Goal: Transaction & Acquisition: Subscribe to service/newsletter

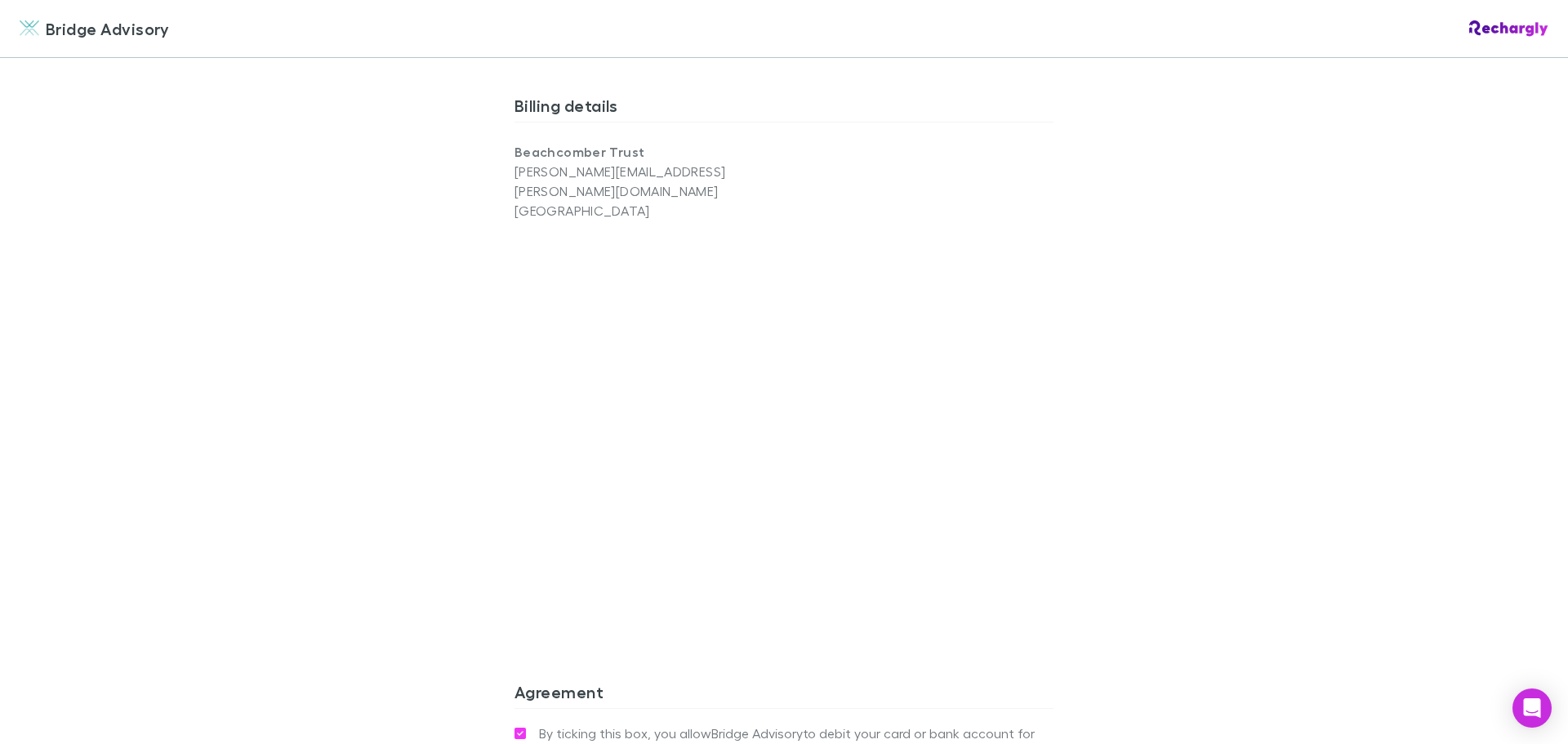
scroll to position [980, 0]
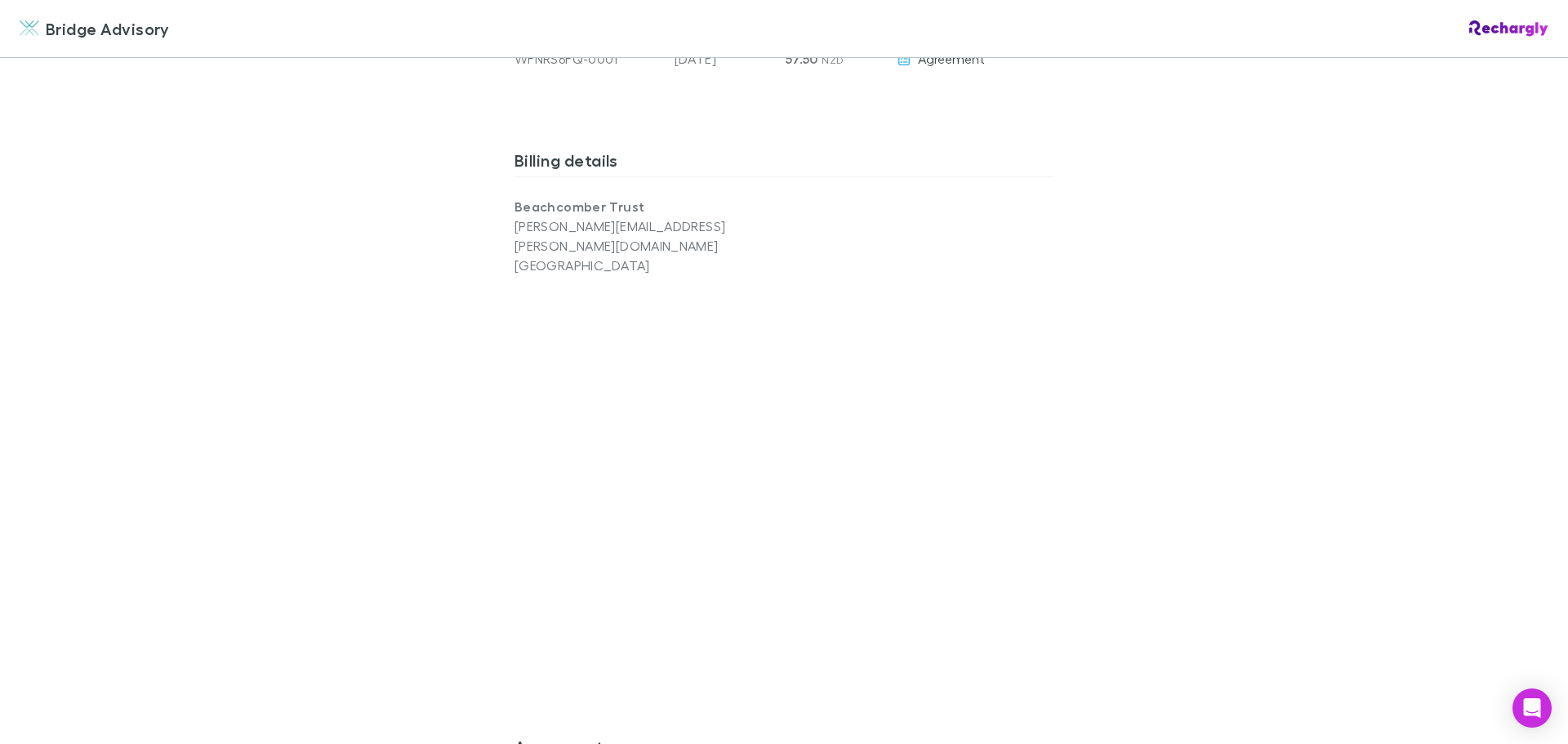
click at [372, 604] on div "Bridge Advisory Bridge Advisory Software subscriptions agreement Bridge Advisor…" at bounding box center [784, 372] width 1568 height 744
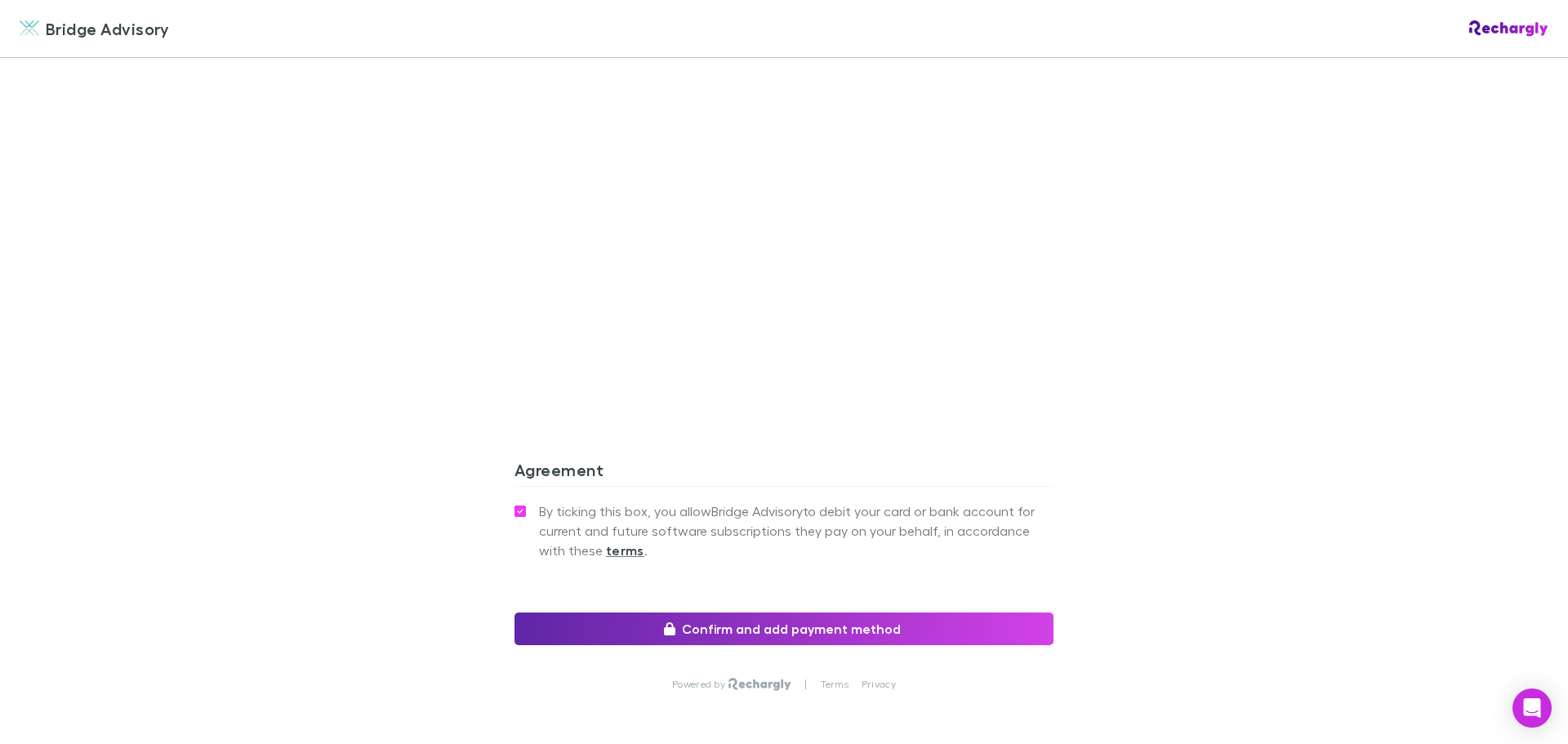
scroll to position [1307, 0]
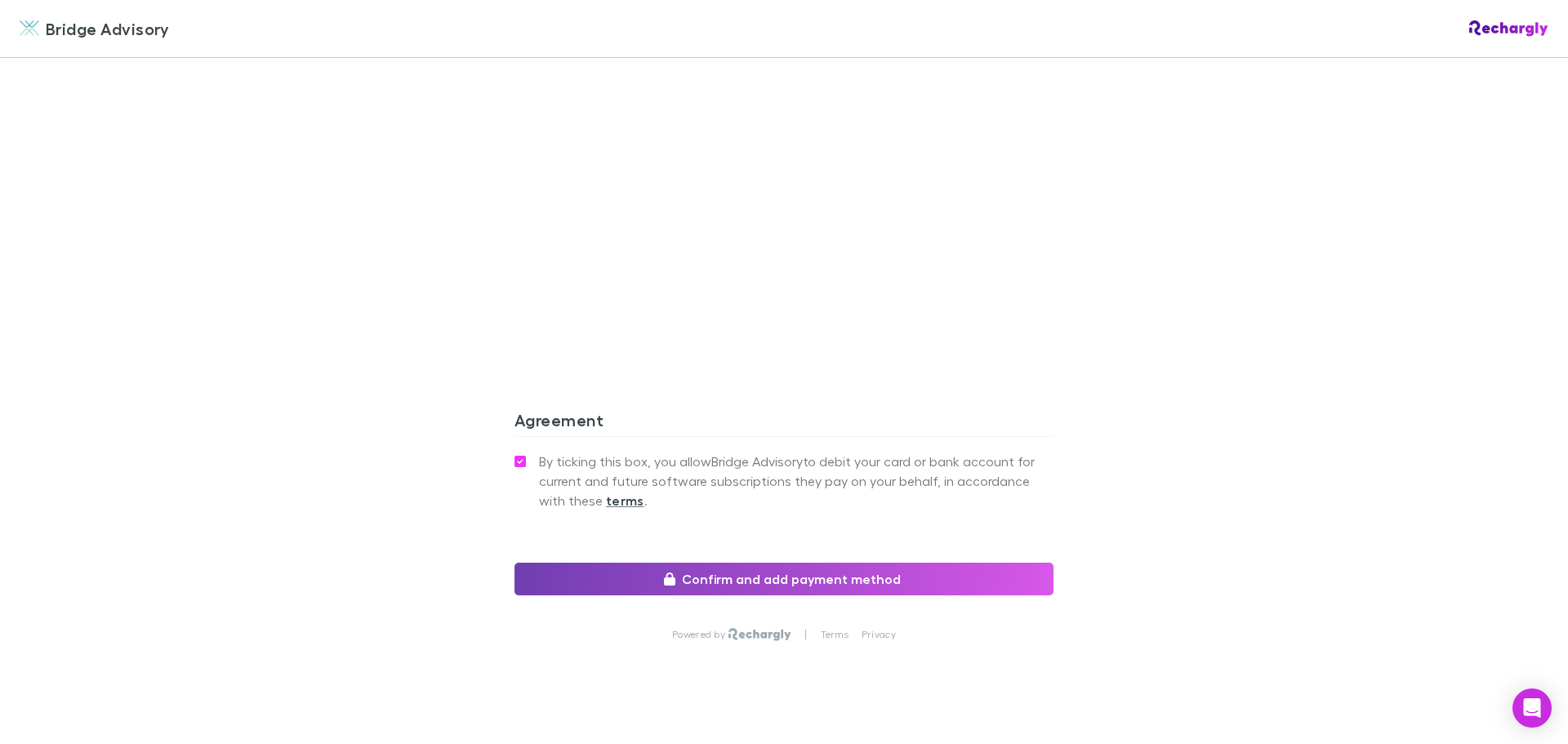
click at [784, 563] on button "Confirm and add payment method" at bounding box center [784, 579] width 539 height 33
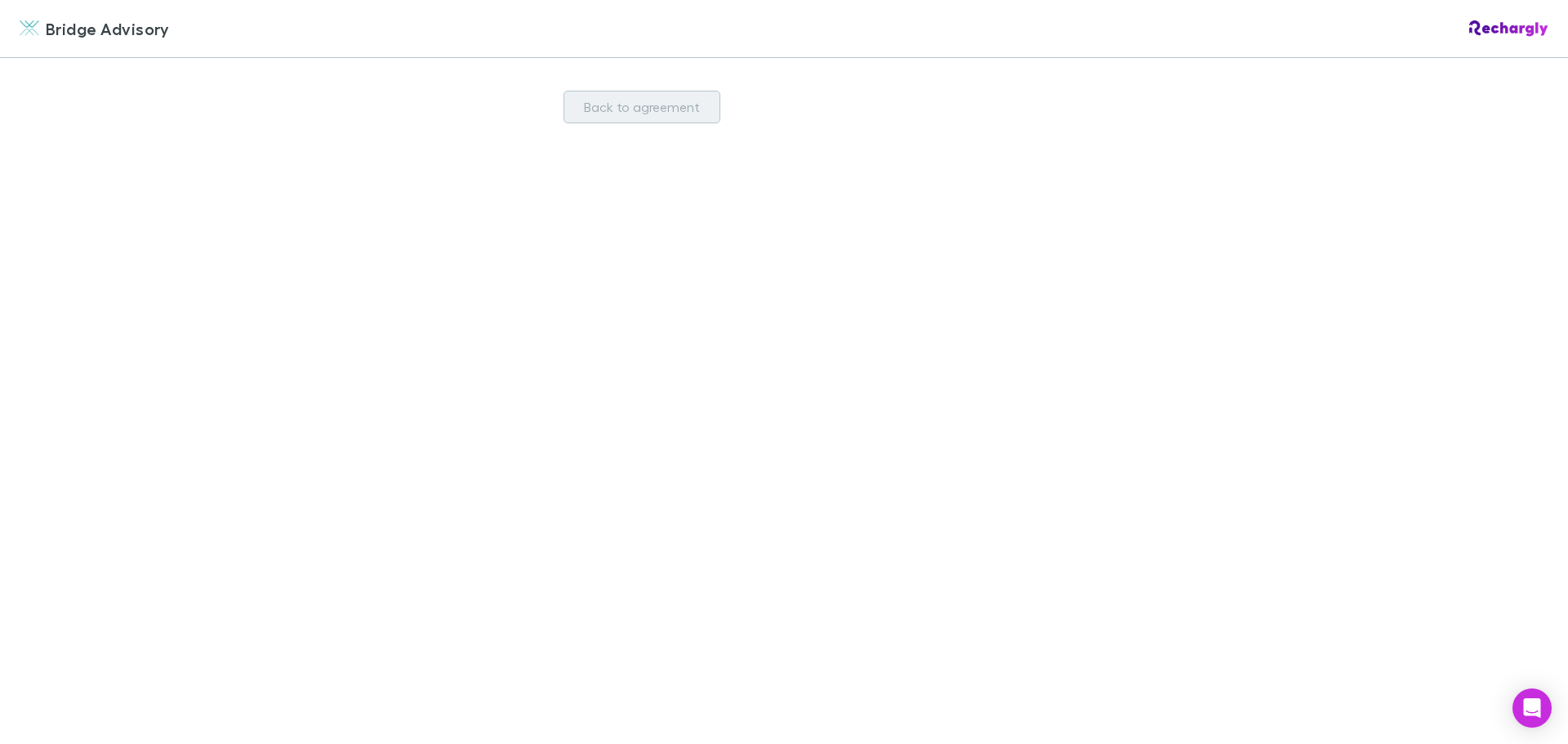
click at [629, 106] on button "Back to agreement" at bounding box center [642, 107] width 156 height 33
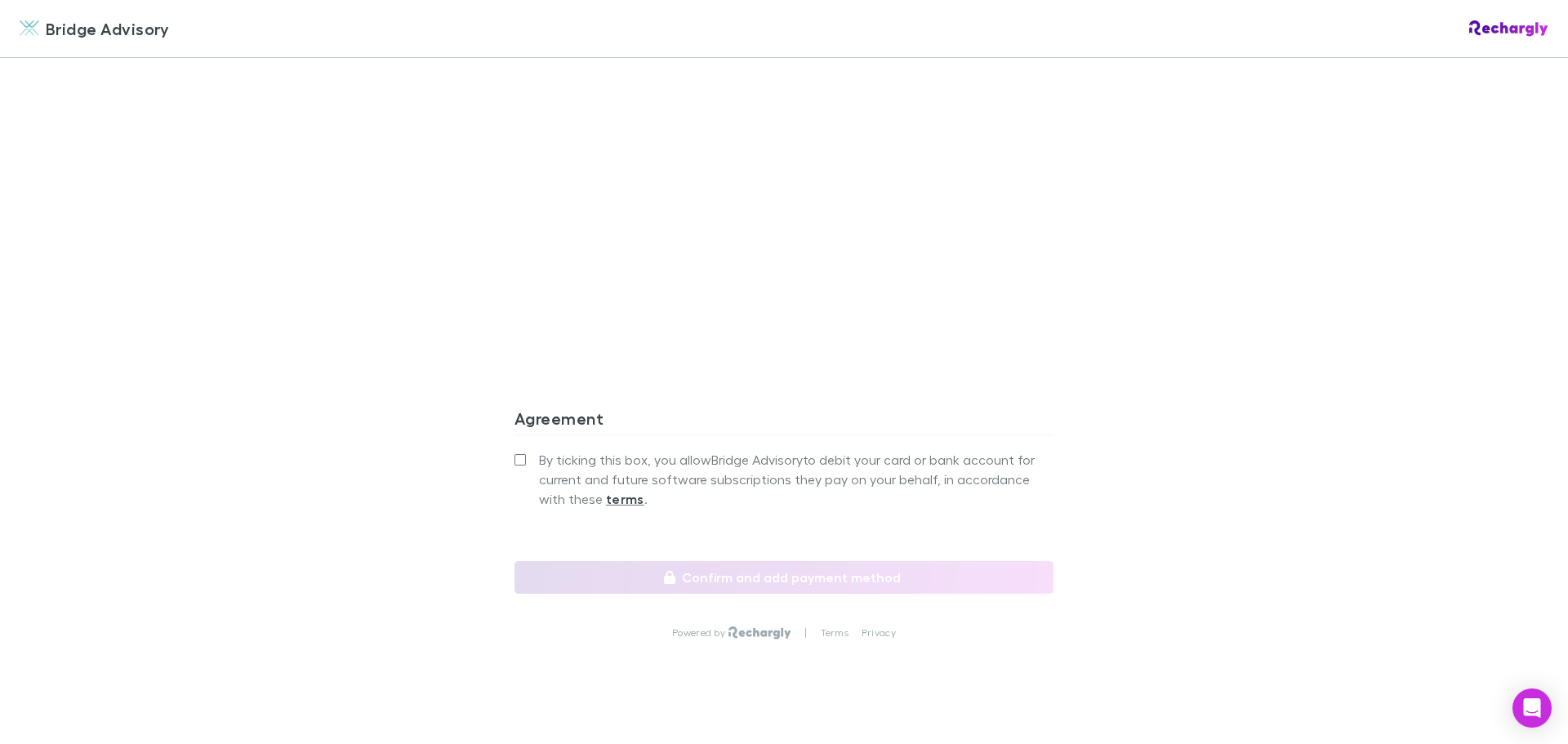
scroll to position [1335, 0]
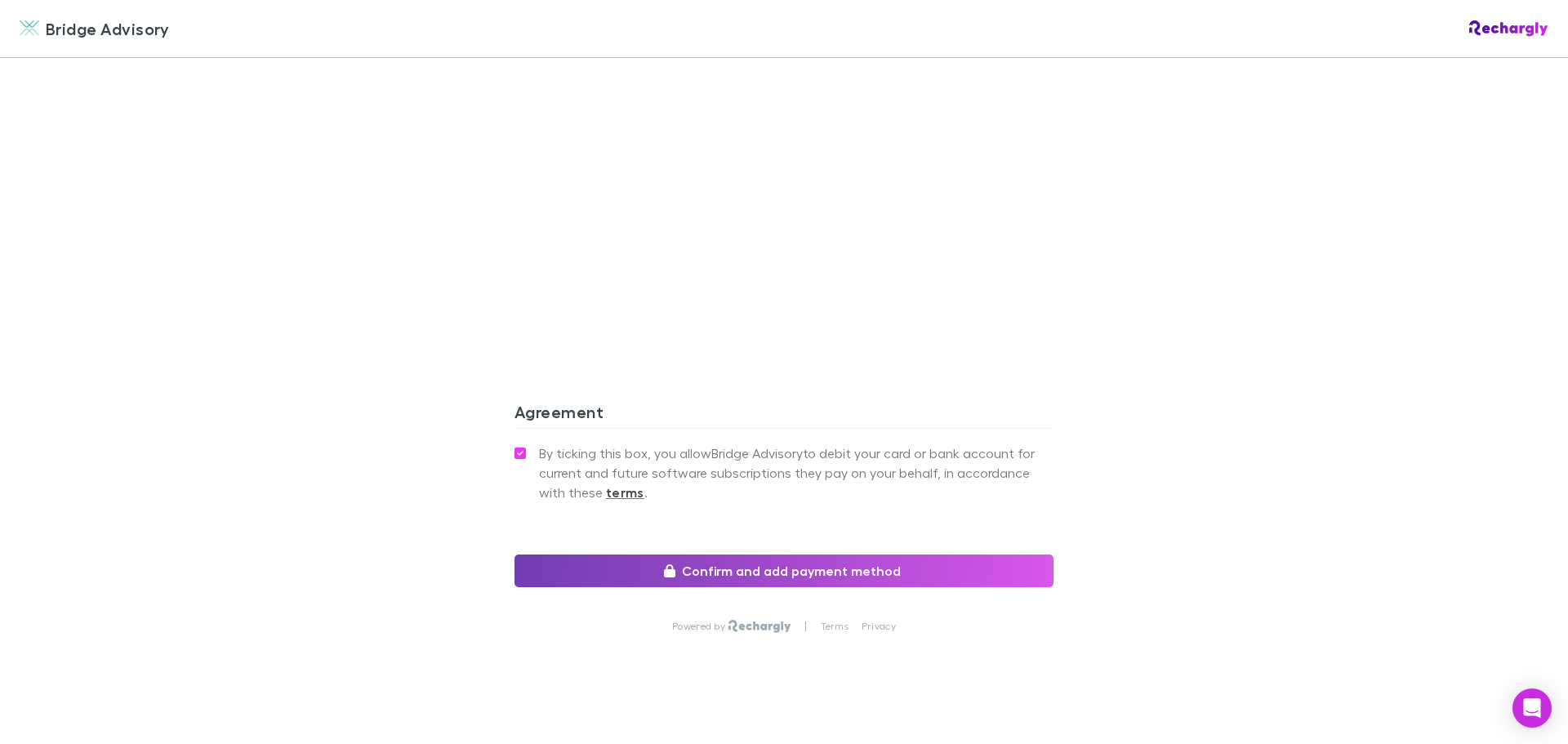
click at [804, 555] on button "Confirm and add payment method" at bounding box center [784, 571] width 539 height 33
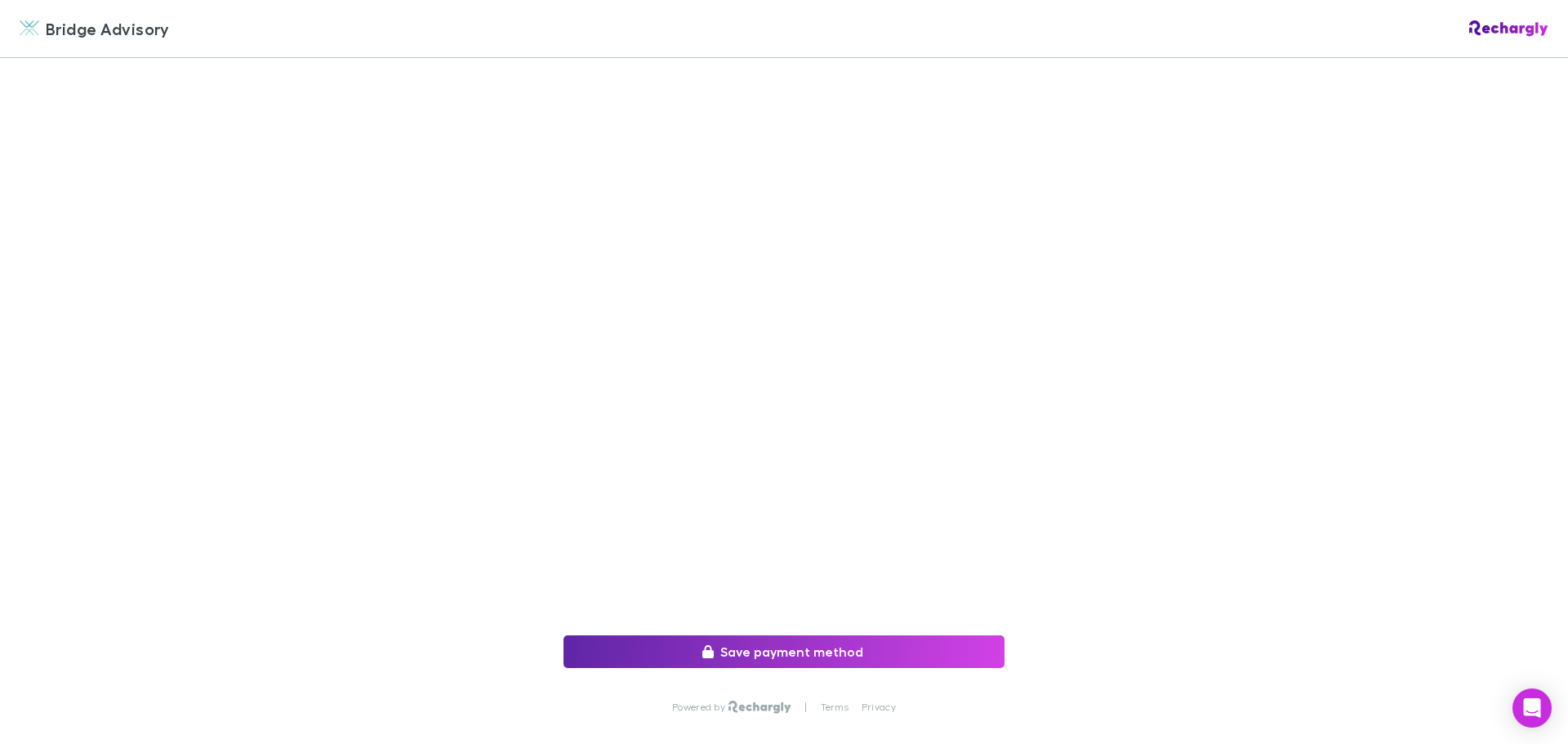
scroll to position [243, 0]
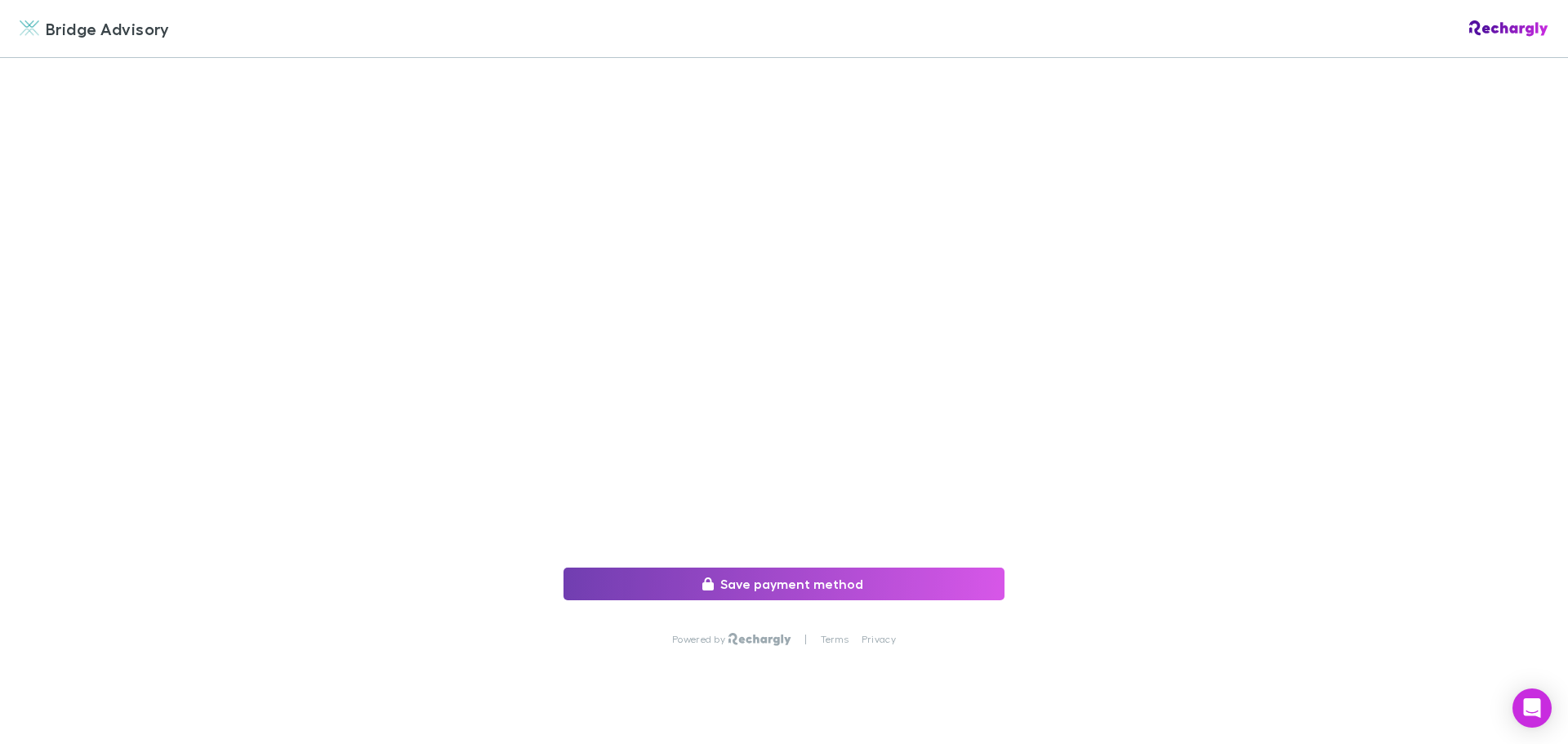
click at [798, 569] on button "Save payment method" at bounding box center [784, 584] width 441 height 33
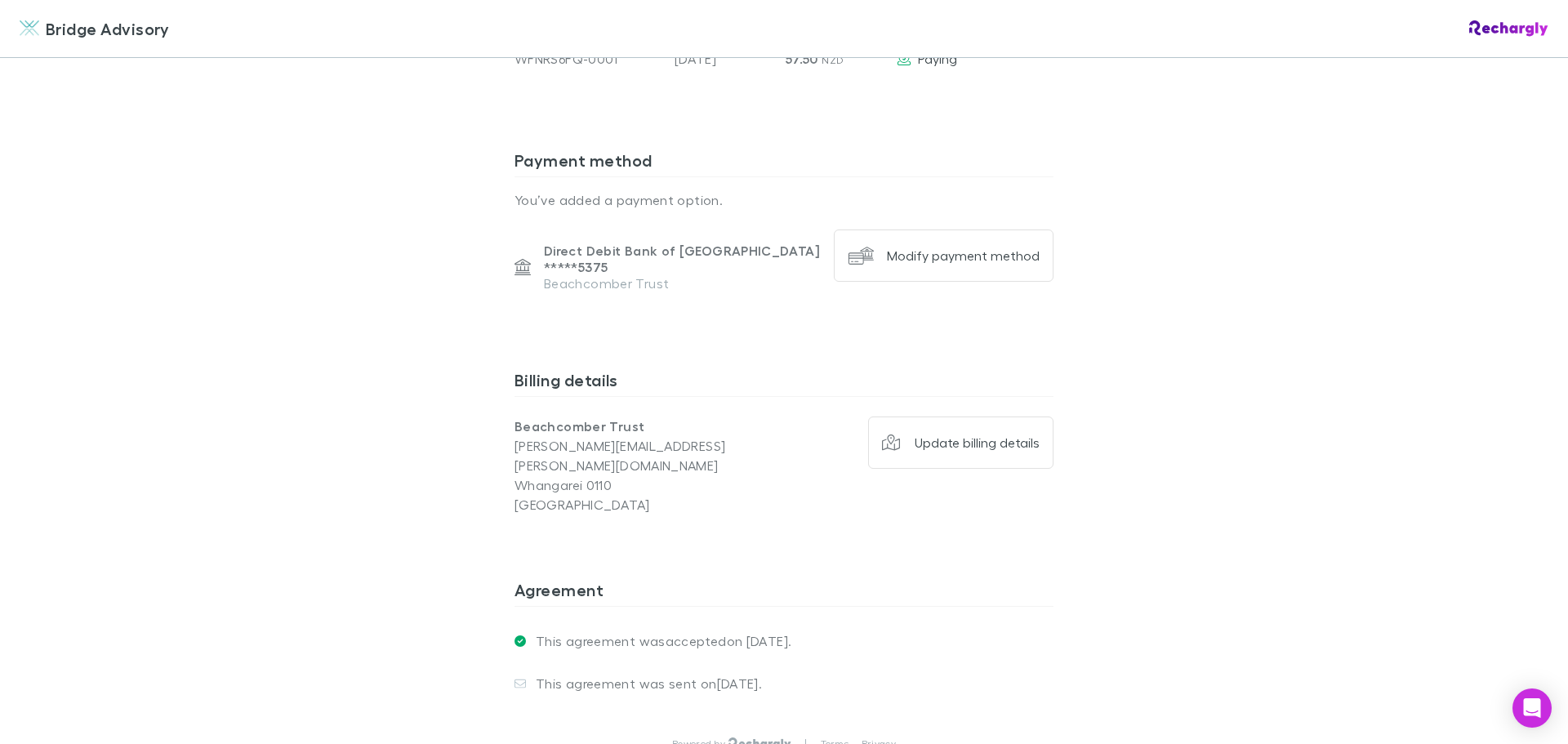
scroll to position [1081, 0]
